Goal: Transaction & Acquisition: Purchase product/service

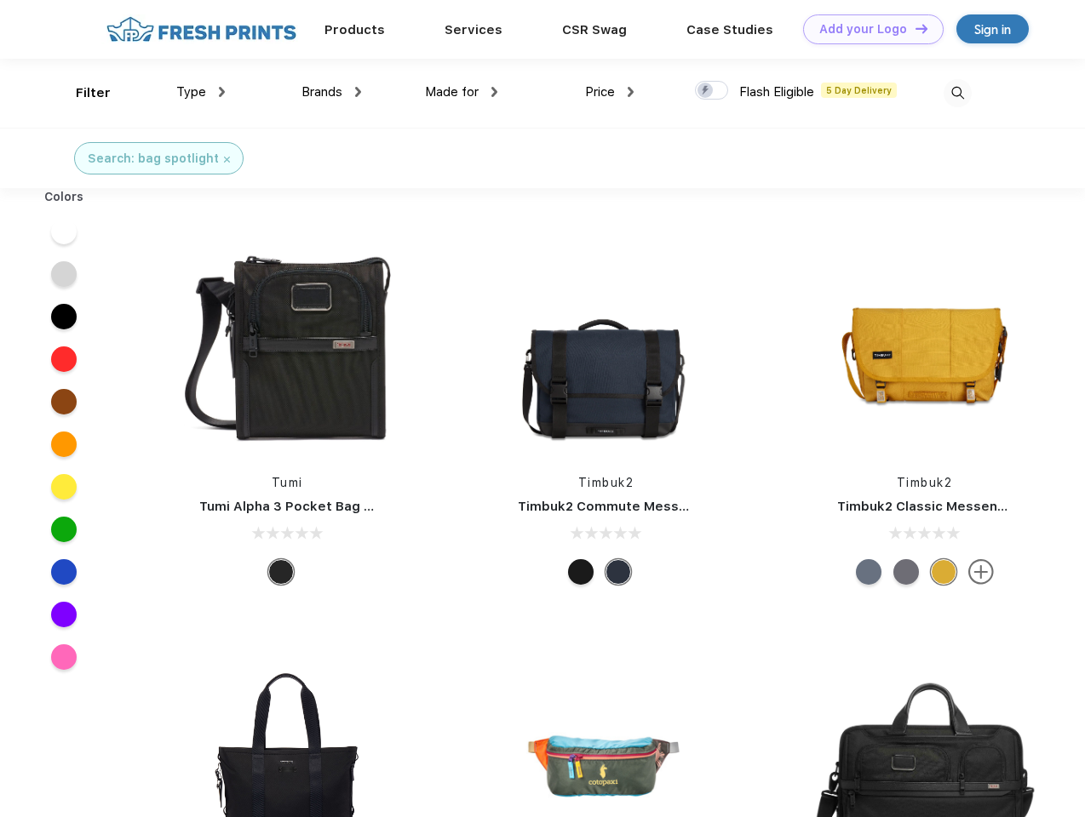
click at [867, 29] on link "Add your Logo Design Tool" at bounding box center [873, 29] width 140 height 30
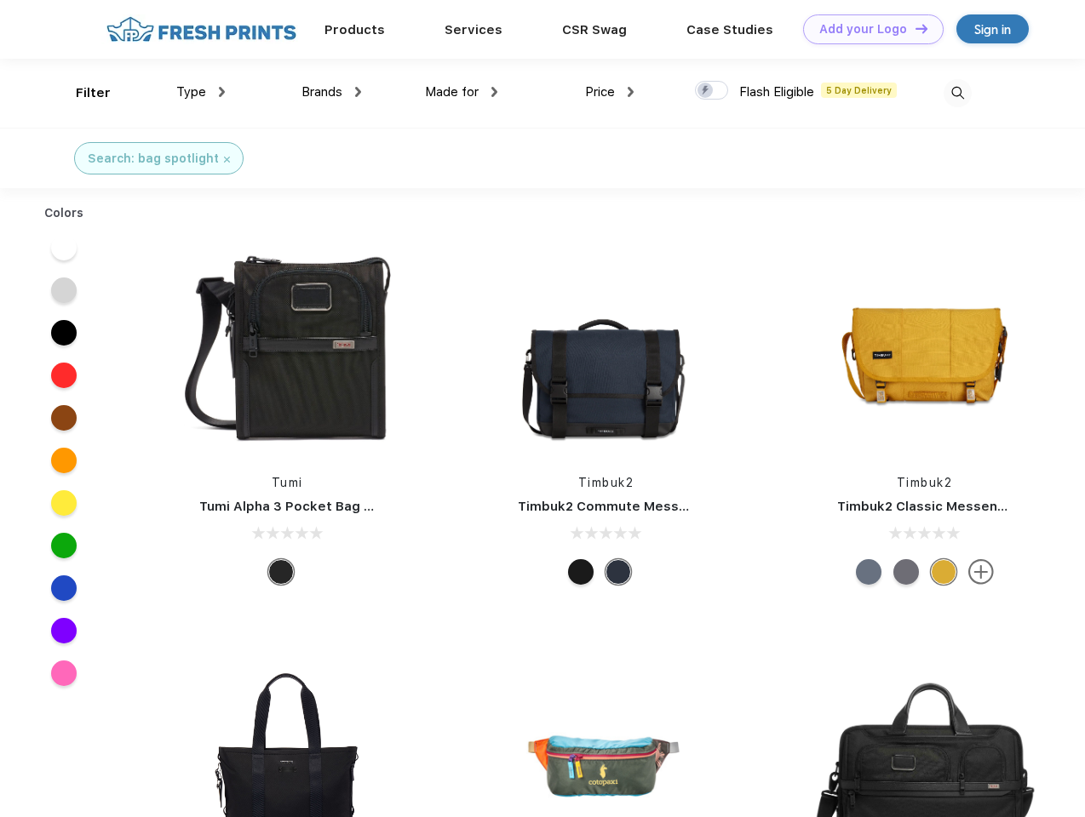
click at [0, 0] on div "Design Tool" at bounding box center [0, 0] width 0 height 0
click at [913, 28] on link "Add your Logo Design Tool" at bounding box center [873, 29] width 140 height 30
click at [82, 93] on div "Filter" at bounding box center [93, 93] width 35 height 20
click at [201, 92] on span "Type" at bounding box center [191, 91] width 30 height 15
click at [331, 92] on span "Brands" at bounding box center [321, 91] width 41 height 15
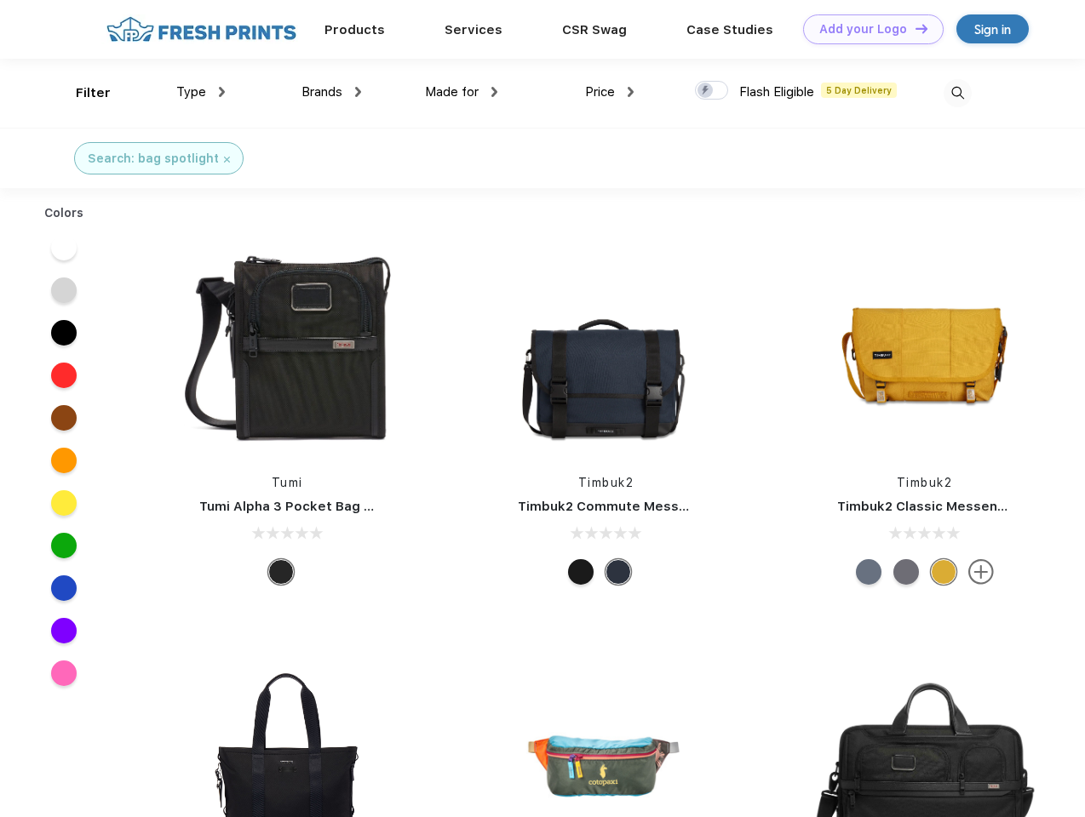
click at [461, 92] on span "Made for" at bounding box center [452, 91] width 54 height 15
click at [610, 92] on span "Price" at bounding box center [600, 91] width 30 height 15
click at [712, 91] on div at bounding box center [711, 90] width 33 height 19
click at [706, 91] on input "checkbox" at bounding box center [700, 85] width 11 height 11
click at [957, 93] on img at bounding box center [957, 93] width 28 height 28
